Goal: Information Seeking & Learning: Learn about a topic

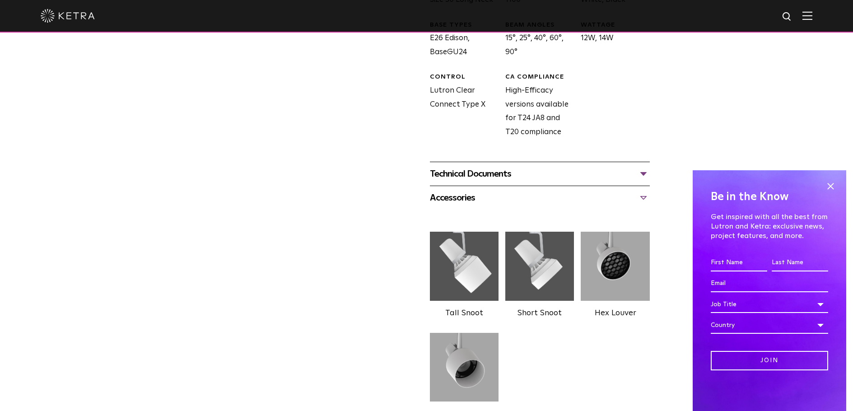
scroll to position [497, 0]
click at [471, 172] on div "Technical Documents" at bounding box center [540, 175] width 220 height 14
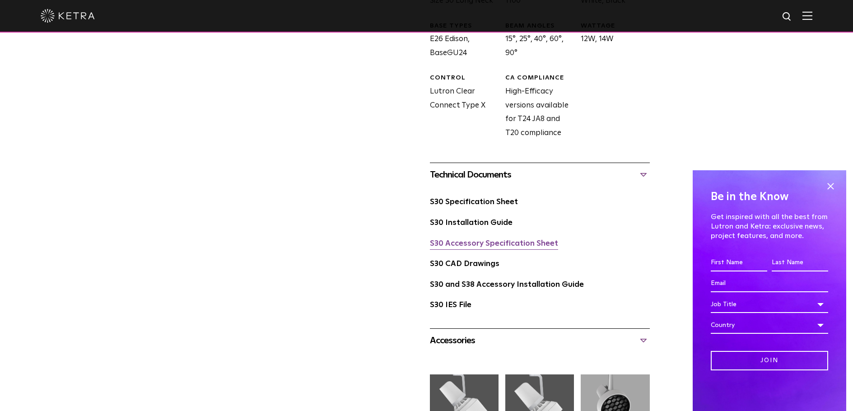
click at [491, 244] on link "S30 Accessory Specification Sheet" at bounding box center [494, 244] width 128 height 8
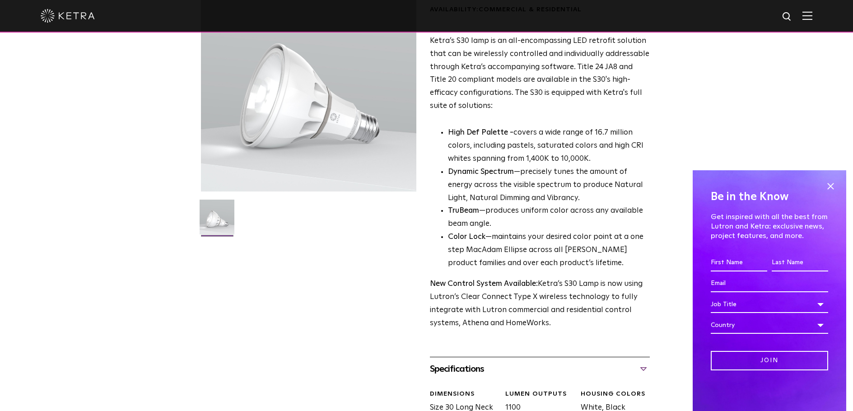
scroll to position [0, 0]
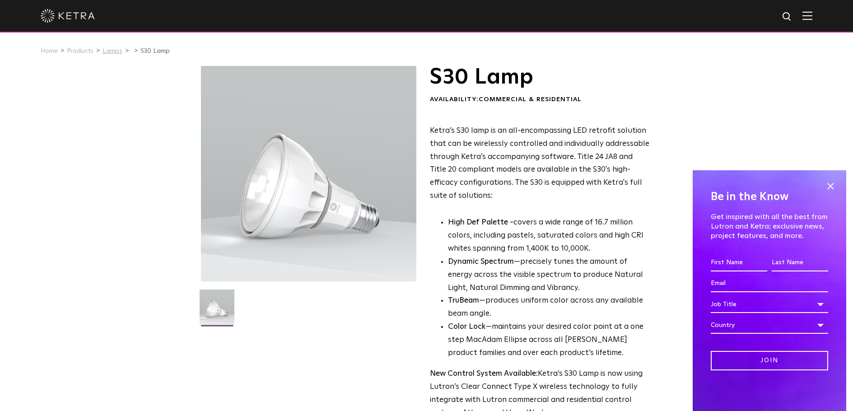
click at [112, 51] on link "Lamps" at bounding box center [113, 51] width 20 height 6
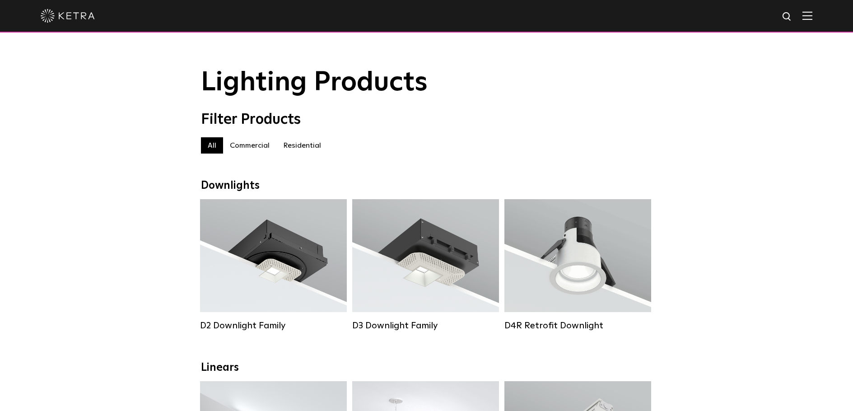
click at [314, 148] on label "Residential" at bounding box center [301, 145] width 51 height 16
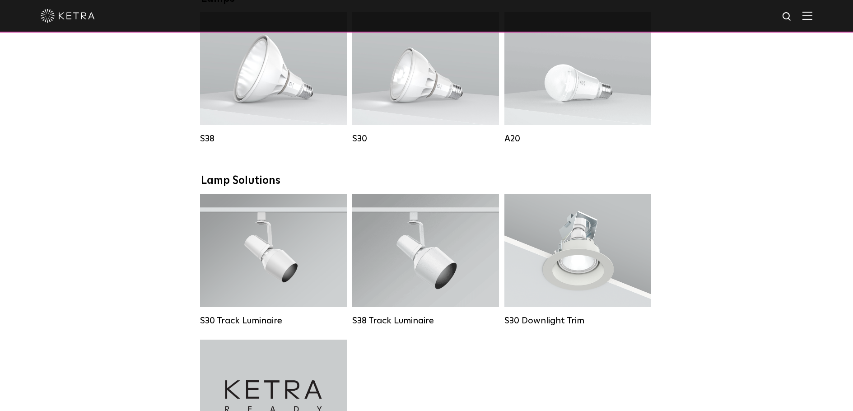
scroll to position [497, 0]
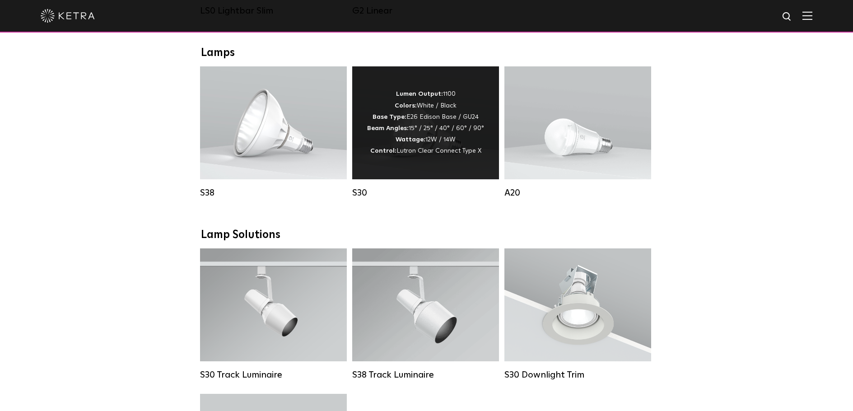
click at [431, 178] on div "Lumen Output: 1100 Colors: White / Black Base Type: E26 Edison Base / GU24 Beam…" at bounding box center [425, 122] width 147 height 113
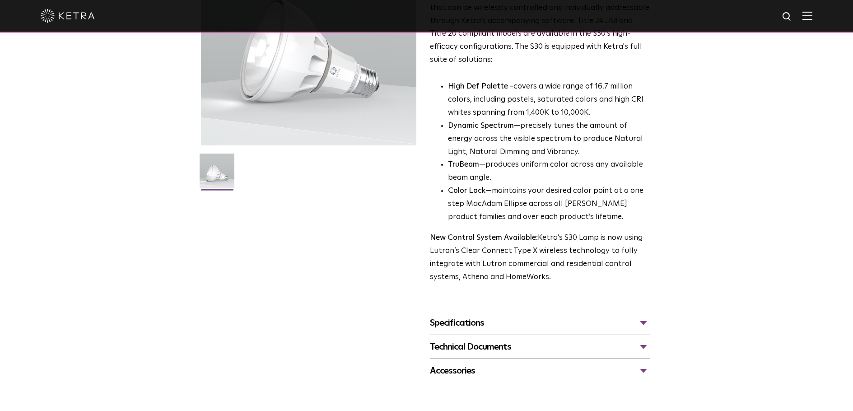
scroll to position [181, 0]
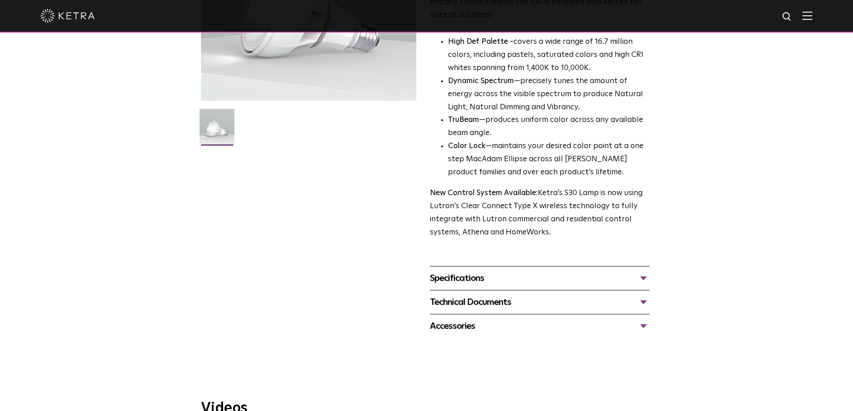
click at [450, 325] on div "Accessories" at bounding box center [540, 326] width 220 height 14
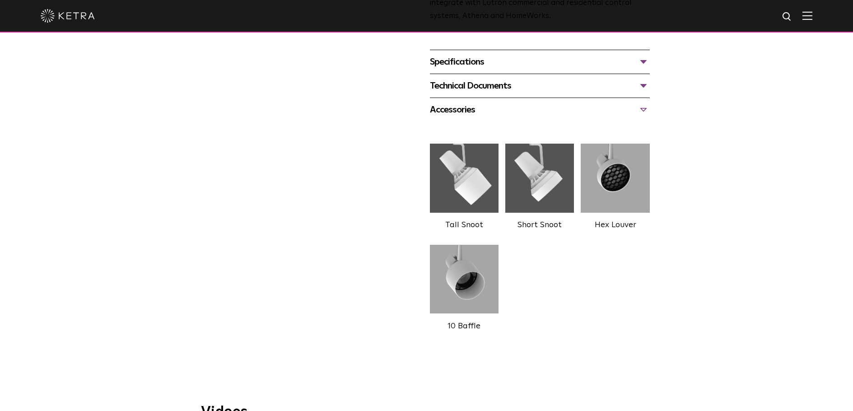
scroll to position [316, 0]
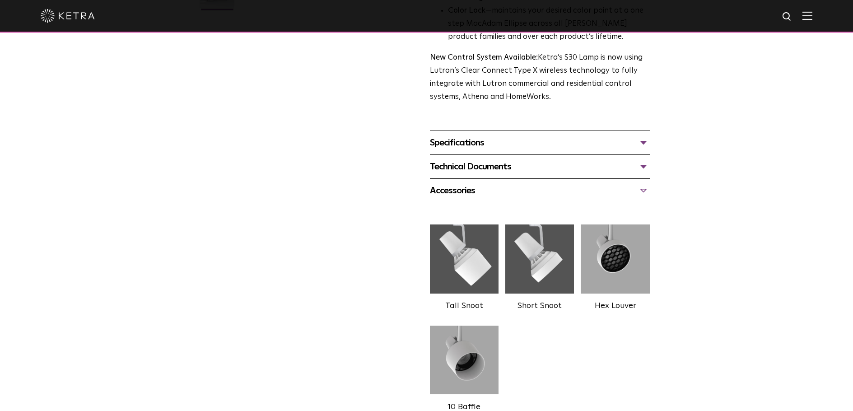
click at [473, 192] on div "Accessories" at bounding box center [540, 190] width 220 height 14
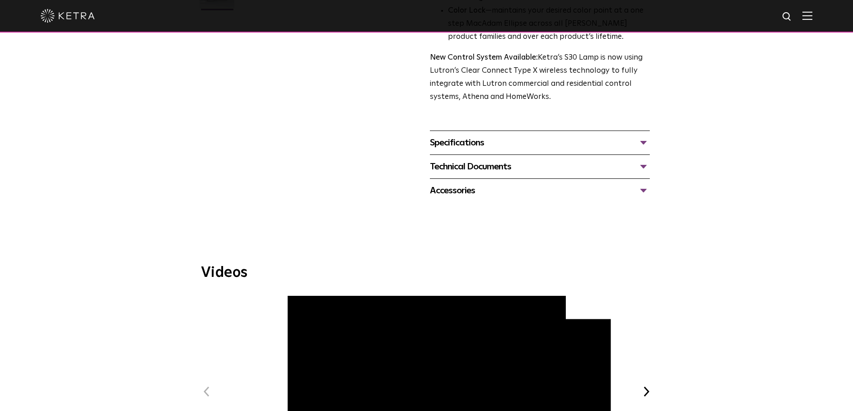
click at [482, 145] on div "Specifications" at bounding box center [540, 143] width 220 height 14
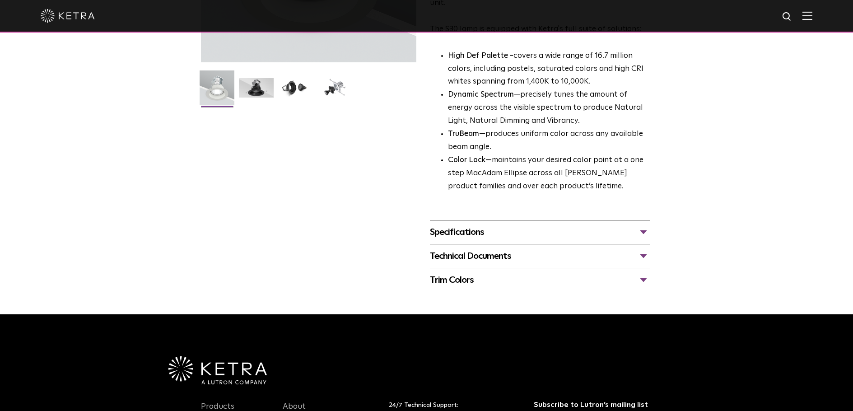
scroll to position [226, 0]
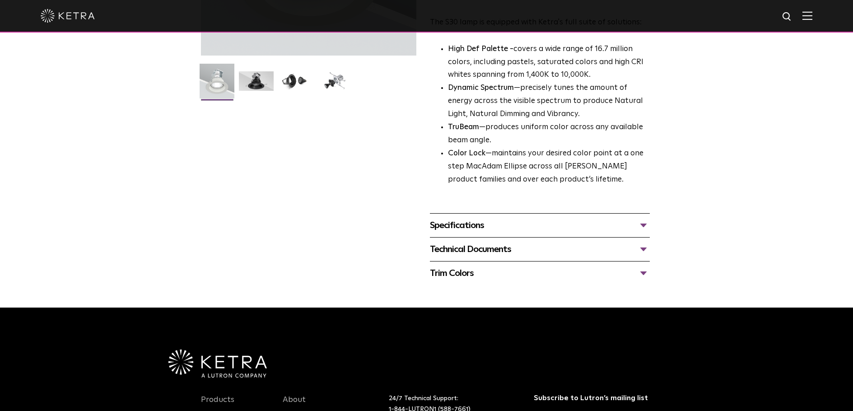
click at [476, 232] on div "Specifications" at bounding box center [540, 225] width 220 height 14
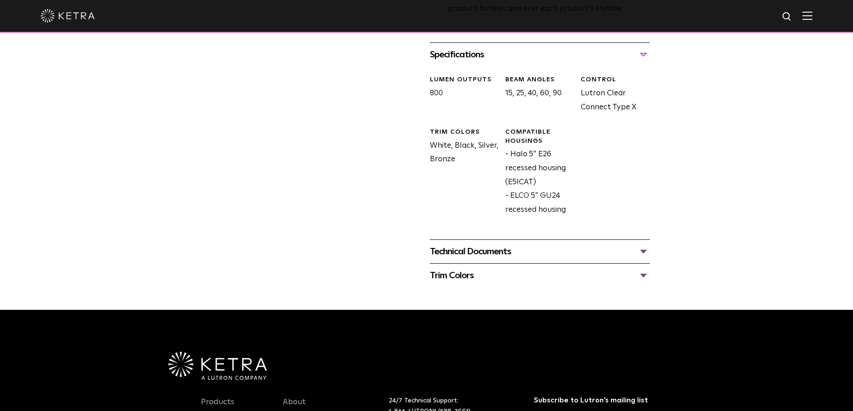
scroll to position [407, 0]
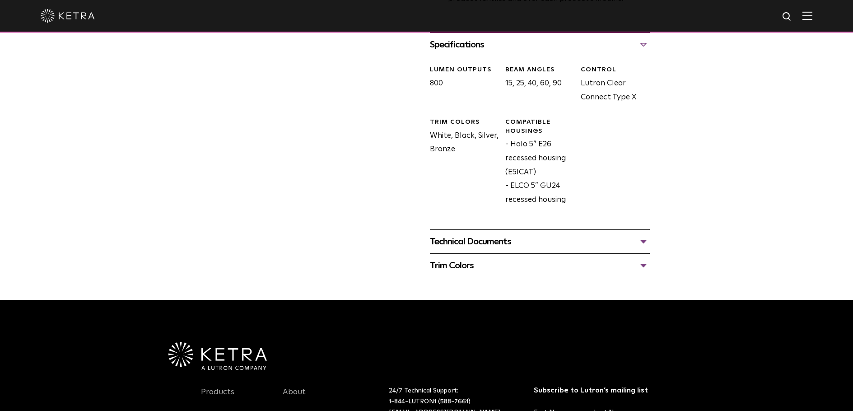
click at [480, 246] on div "Technical Documents" at bounding box center [540, 241] width 220 height 14
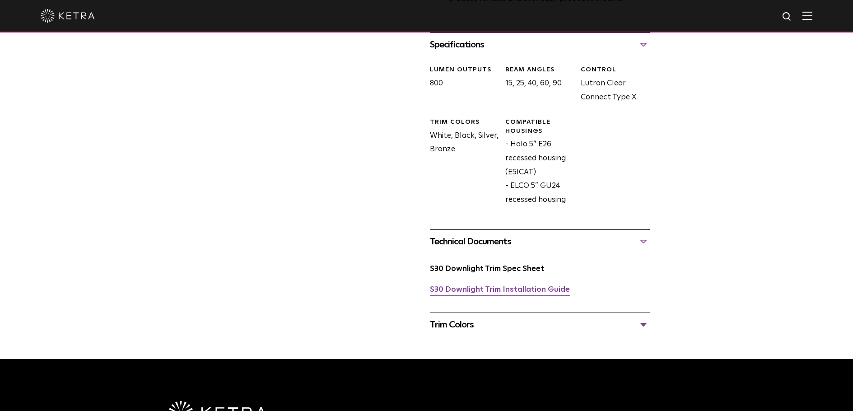
click at [464, 287] on link "S30 Downlight Trim Installation Guide" at bounding box center [500, 290] width 140 height 8
click at [467, 269] on link "S30 Downlight Trim Spec Sheet" at bounding box center [487, 269] width 114 height 8
